Goal: Transaction & Acquisition: Purchase product/service

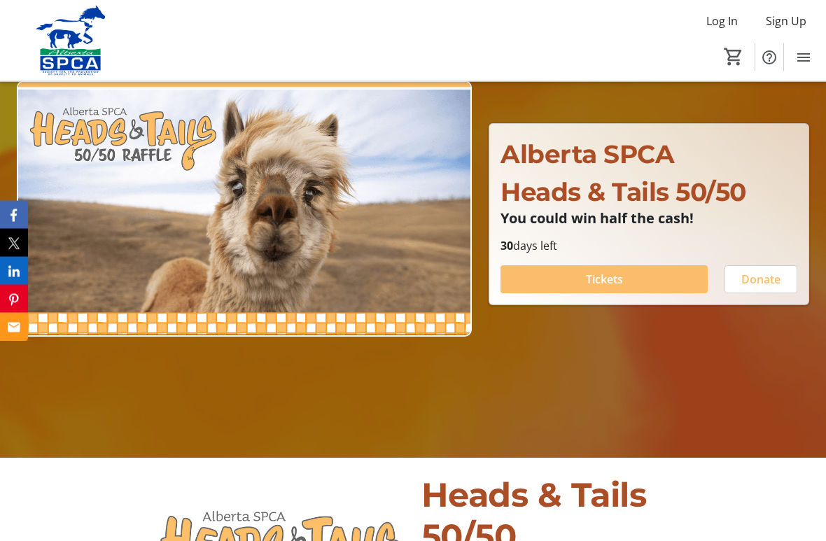
scroll to position [157, 0]
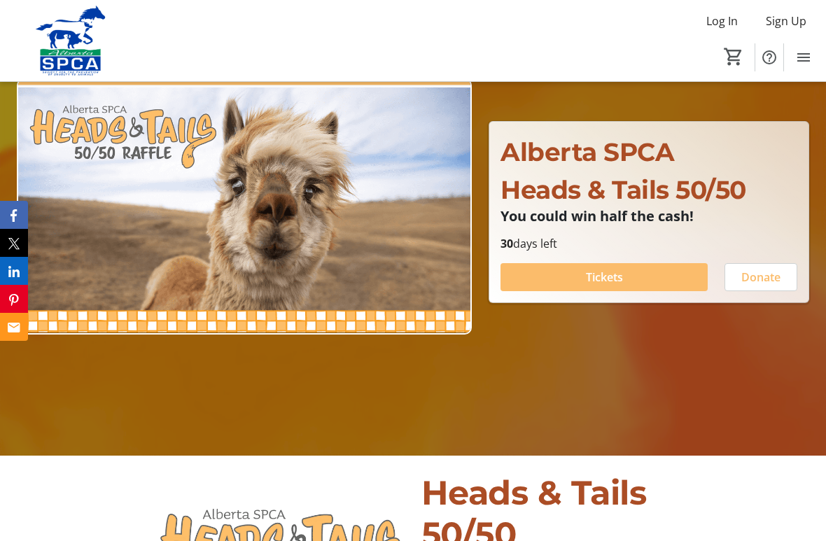
click at [606, 282] on span "Tickets" at bounding box center [604, 277] width 37 height 17
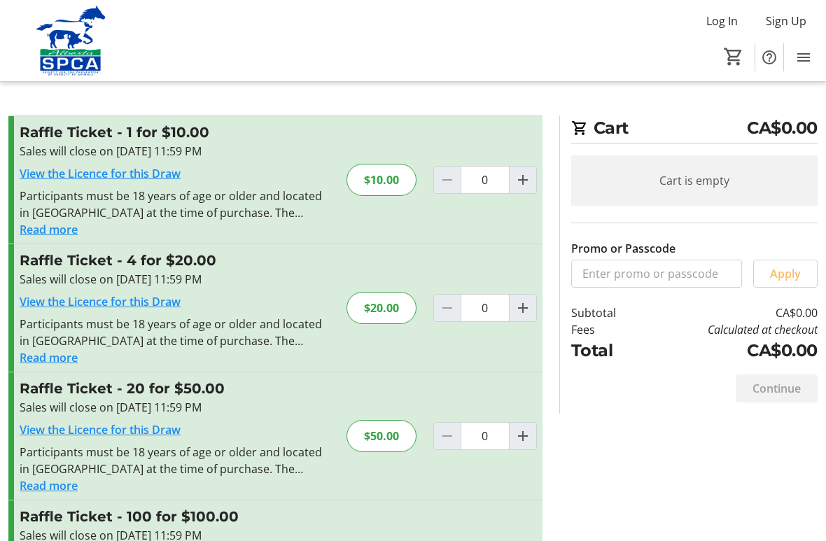
click at [523, 309] on mat-icon "Increment by one" at bounding box center [523, 308] width 17 height 17
type input "1"
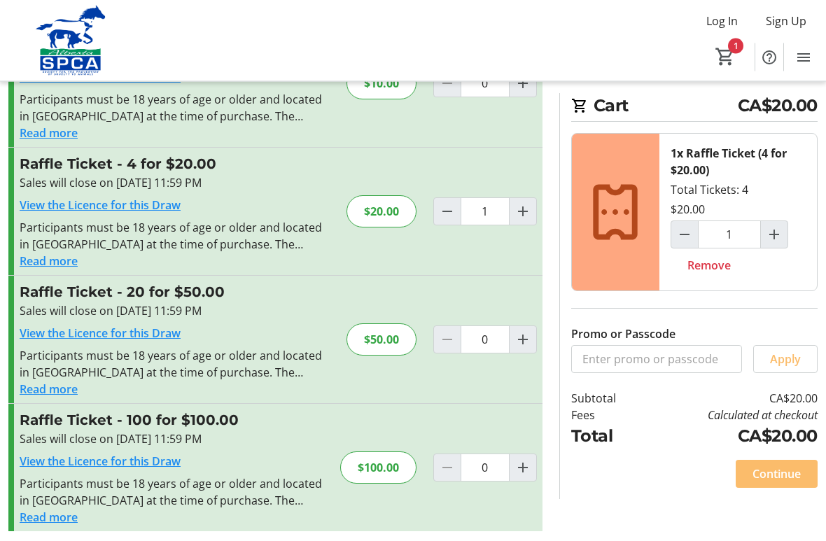
scroll to position [104, 0]
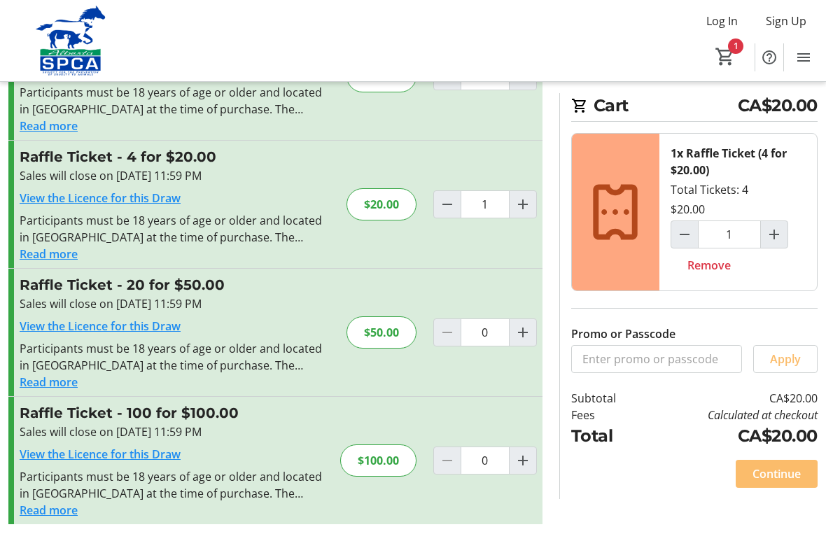
click at [772, 471] on span "Continue" at bounding box center [777, 474] width 48 height 17
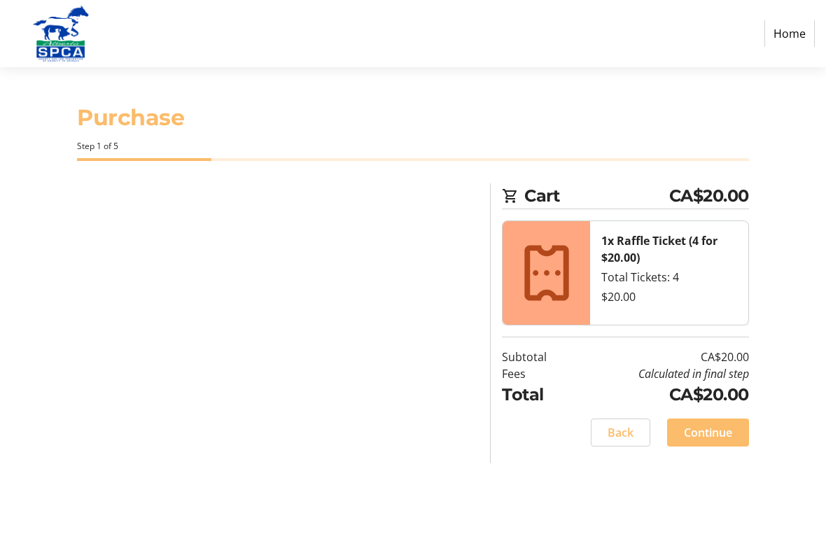
select select "CA"
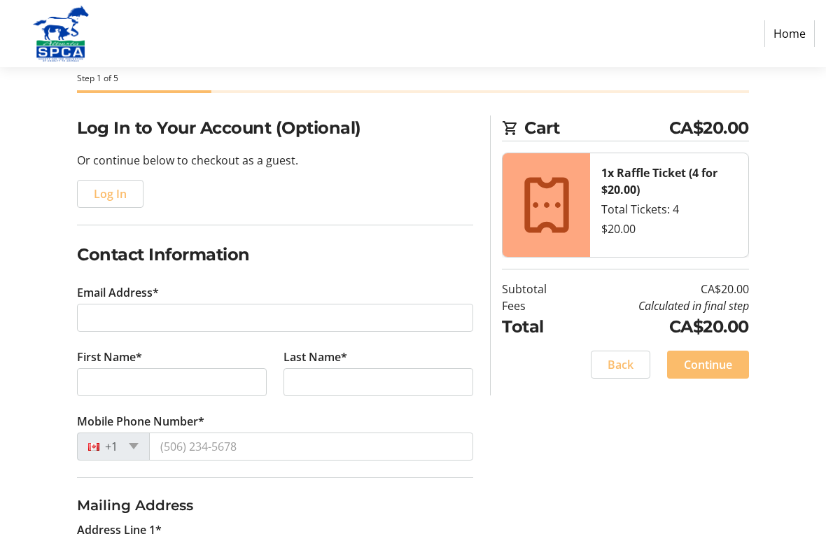
scroll to position [76, 0]
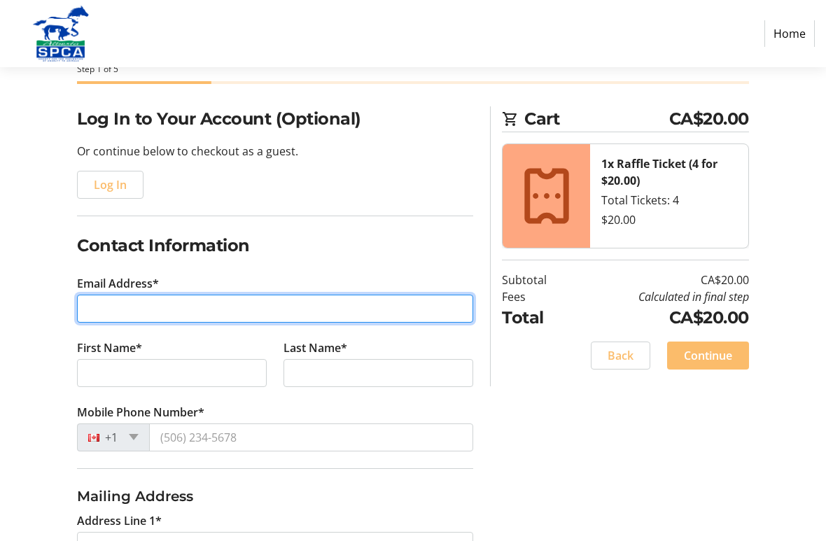
click at [104, 312] on input "Email Address*" at bounding box center [275, 310] width 396 height 28
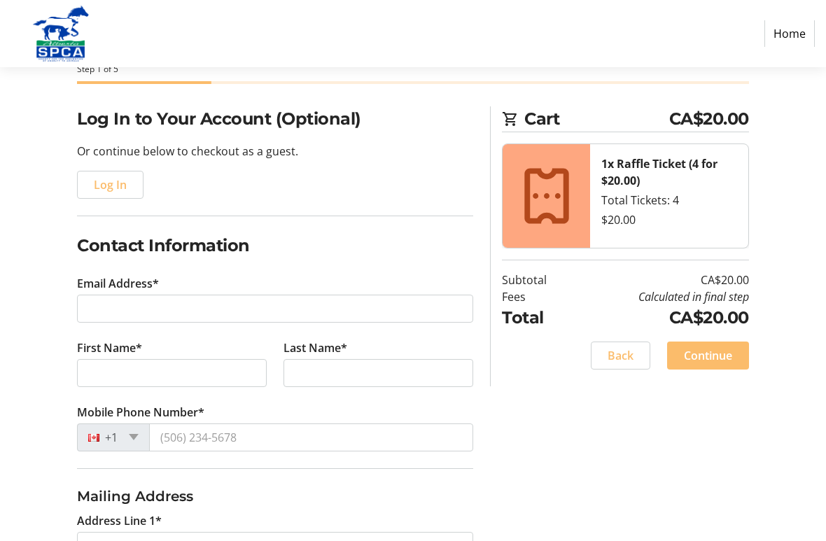
scroll to position [77, 0]
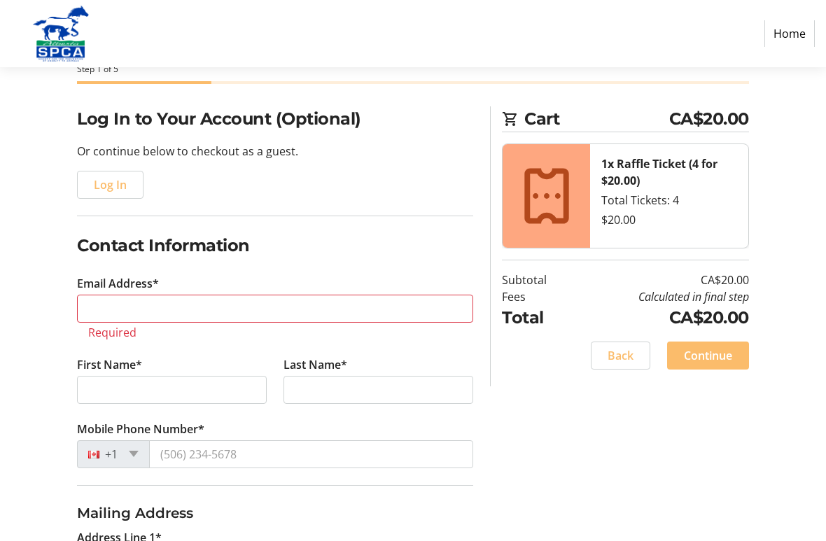
type input "[PHONE_NUMBER]"
select select "AB"
type input "[PERSON_NAME]"
type input "[STREET_ADDRESS]"
type input "[PERSON_NAME]"
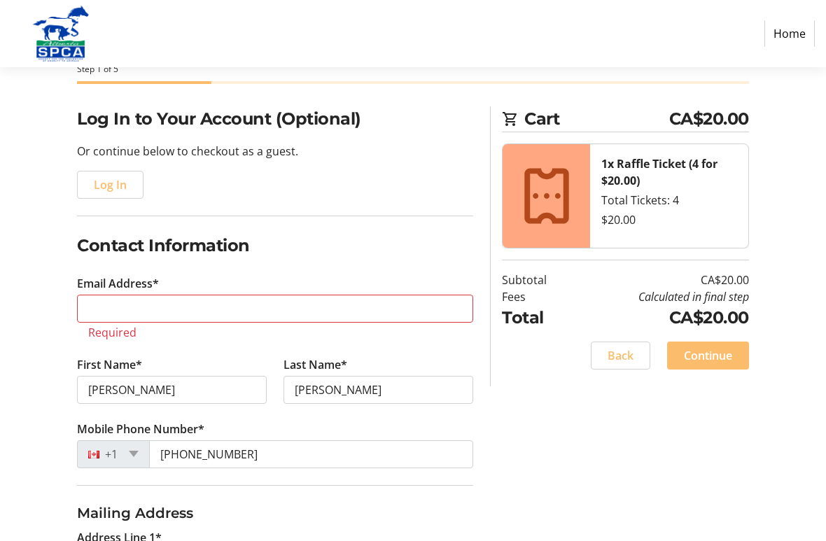
type input "[EMAIL_ADDRESS][DOMAIN_NAME]"
type input "[GEOGRAPHIC_DATA]"
type input "T3A 5J8"
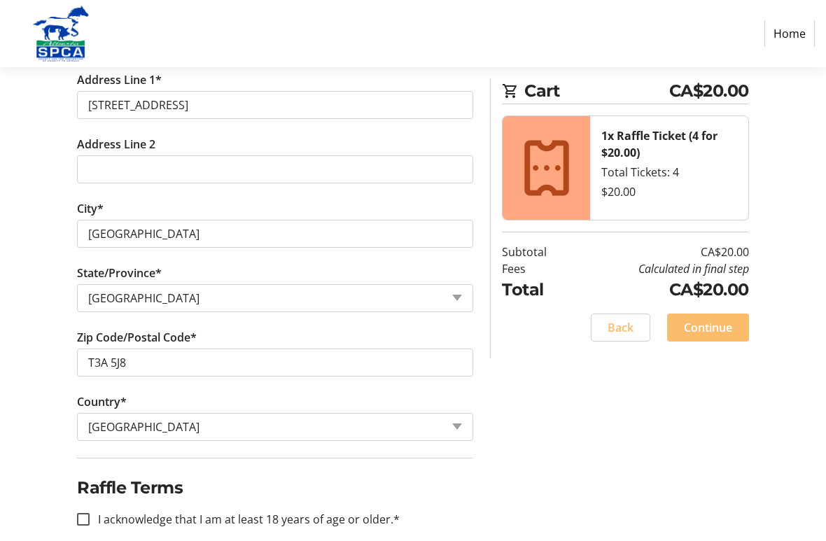
scroll to position [536, 0]
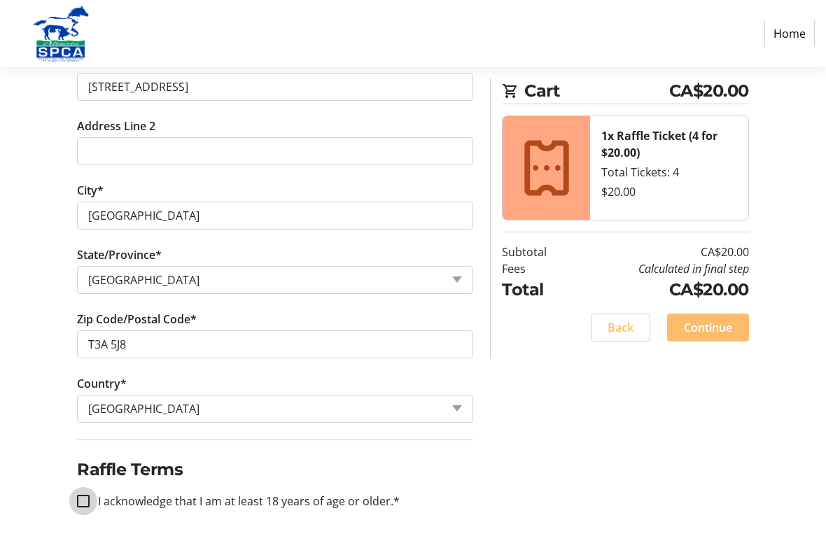
click at [90, 479] on input "I acknowledge that I am at least 18 years of age or older.*" at bounding box center [83, 501] width 13 height 13
checkbox input "true"
click at [713, 324] on span "Continue" at bounding box center [708, 327] width 48 height 17
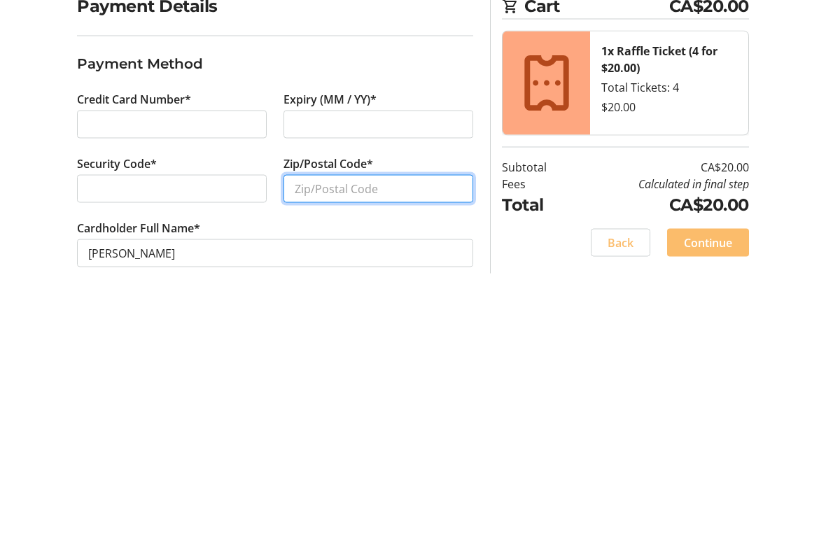
click at [309, 365] on input "Zip/Postal Code*" at bounding box center [379, 379] width 190 height 28
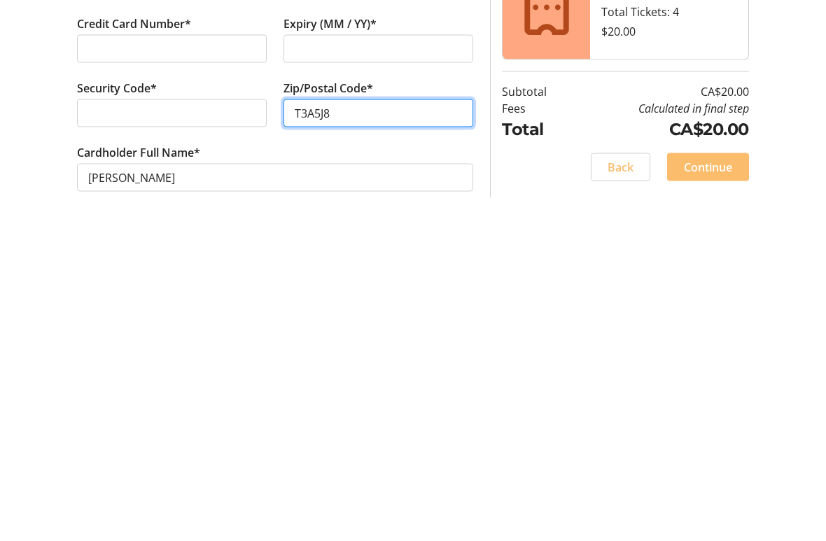
type input "T3A5J8"
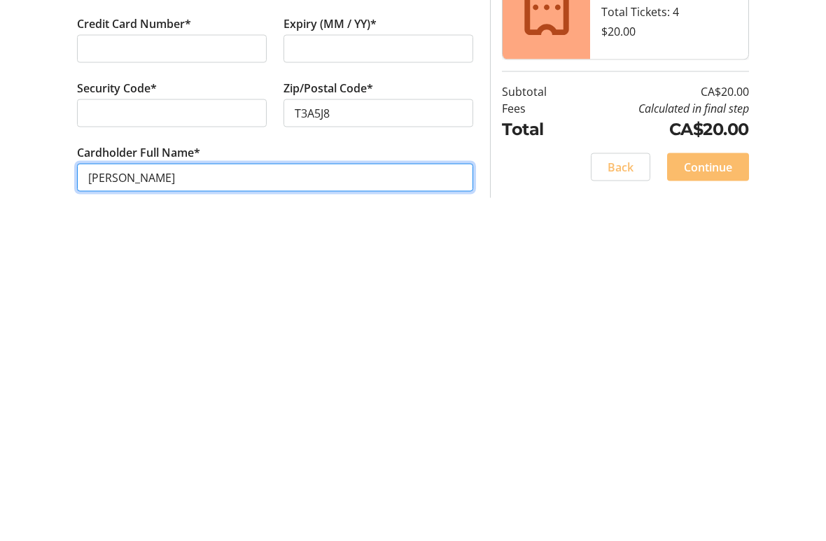
click at [124, 429] on input "[PERSON_NAME]" at bounding box center [275, 443] width 396 height 28
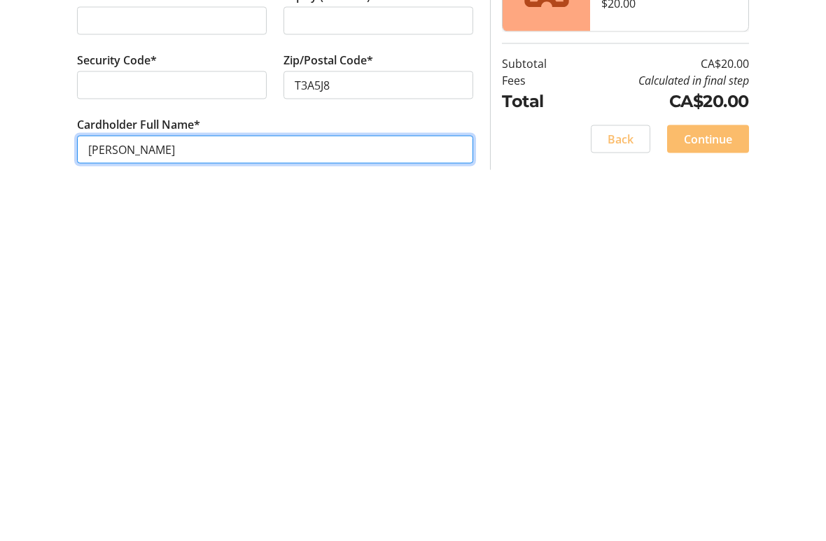
type input "[PERSON_NAME]"
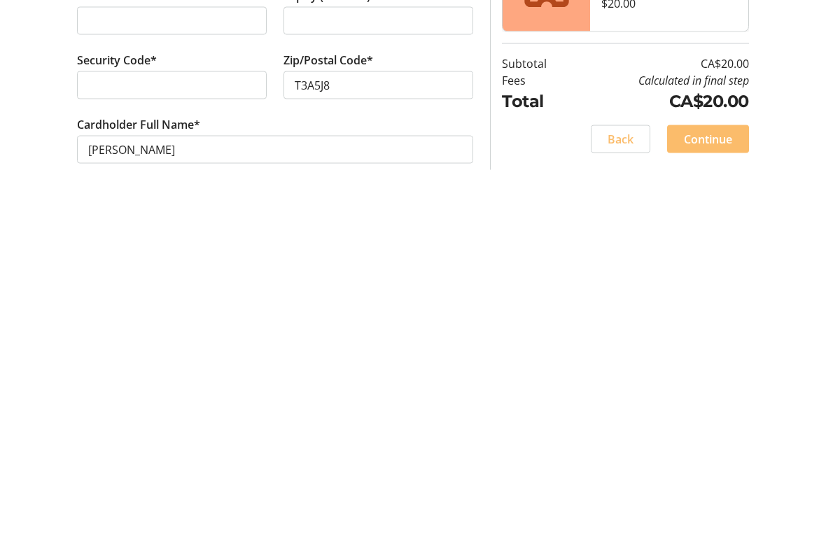
click at [707, 424] on span "Continue" at bounding box center [708, 432] width 48 height 17
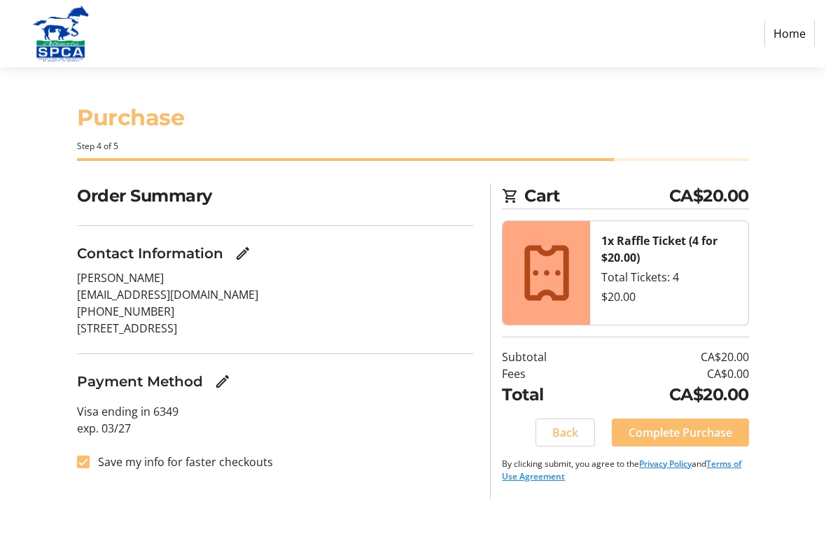
click at [677, 426] on span "Complete Purchase" at bounding box center [681, 432] width 104 height 17
